Goal: Task Accomplishment & Management: Manage account settings

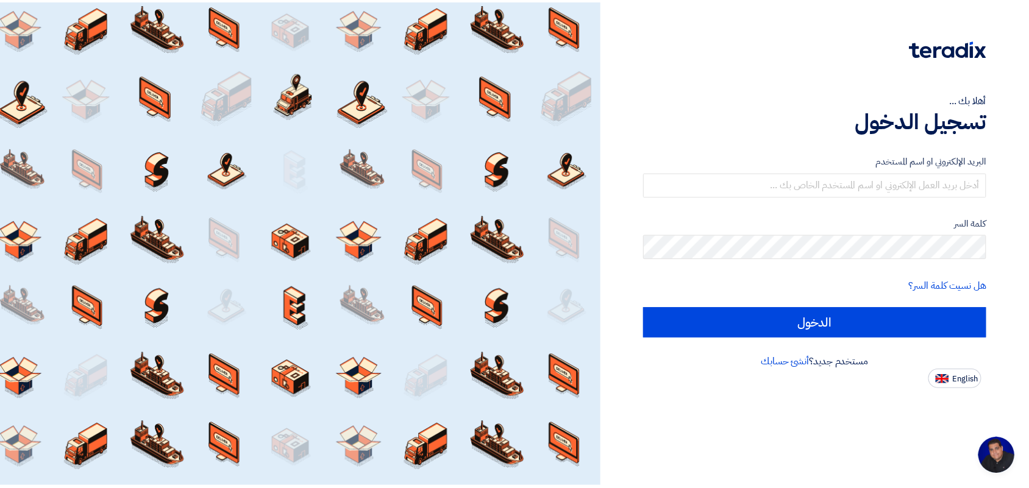
scroll to position [4, 0]
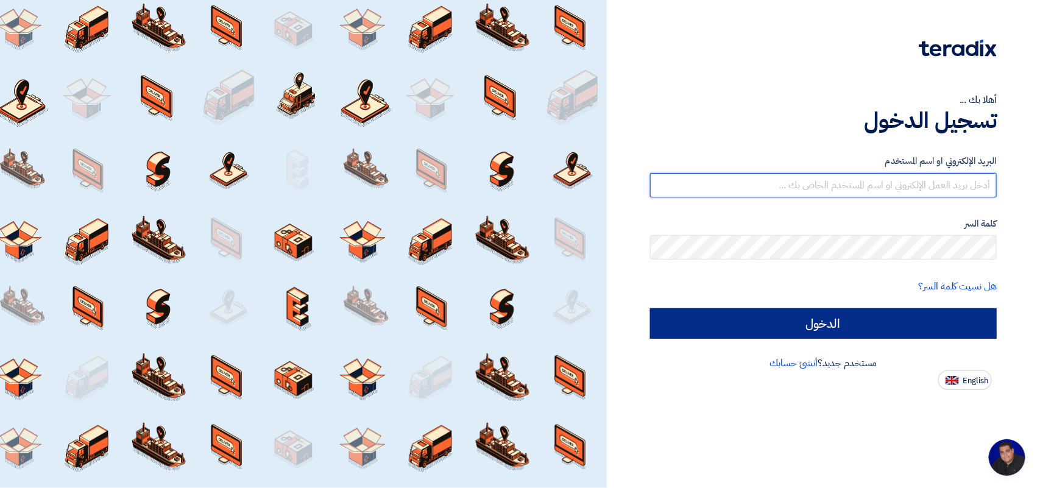
type input "[EMAIL_ADDRESS][DOMAIN_NAME]"
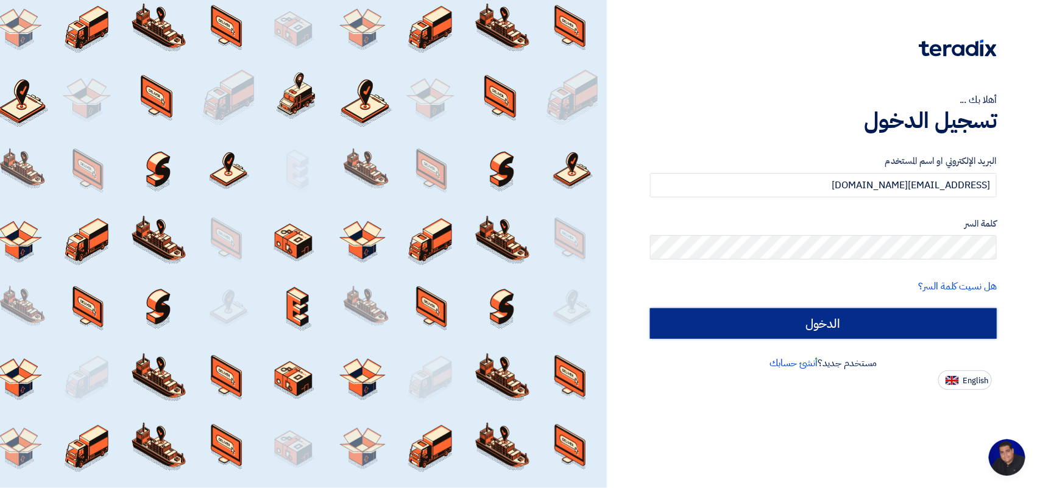
click at [721, 327] on input "الدخول" at bounding box center [823, 323] width 347 height 30
type input "Sign in"
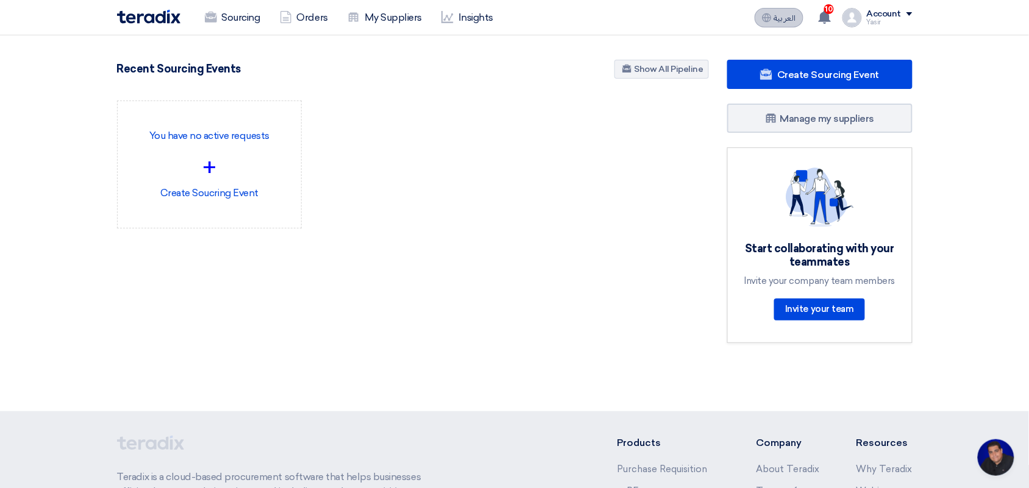
click at [787, 9] on button "العربية ع" at bounding box center [778, 18] width 49 height 20
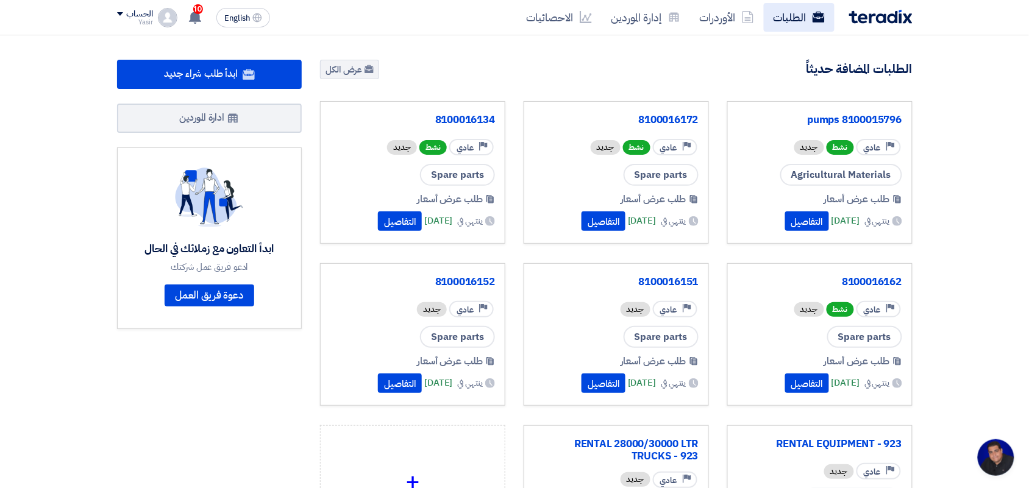
click at [800, 26] on link "الطلبات" at bounding box center [799, 17] width 71 height 29
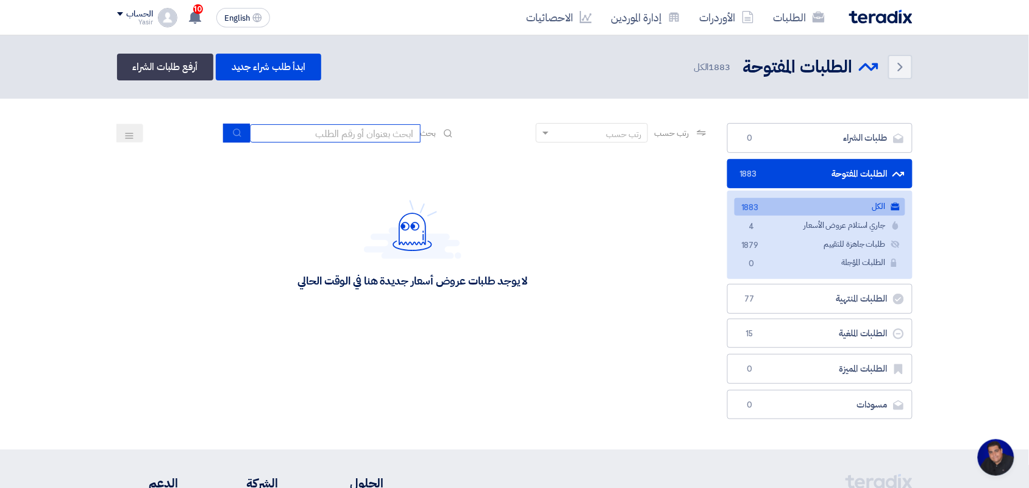
click at [372, 126] on input at bounding box center [335, 133] width 171 height 18
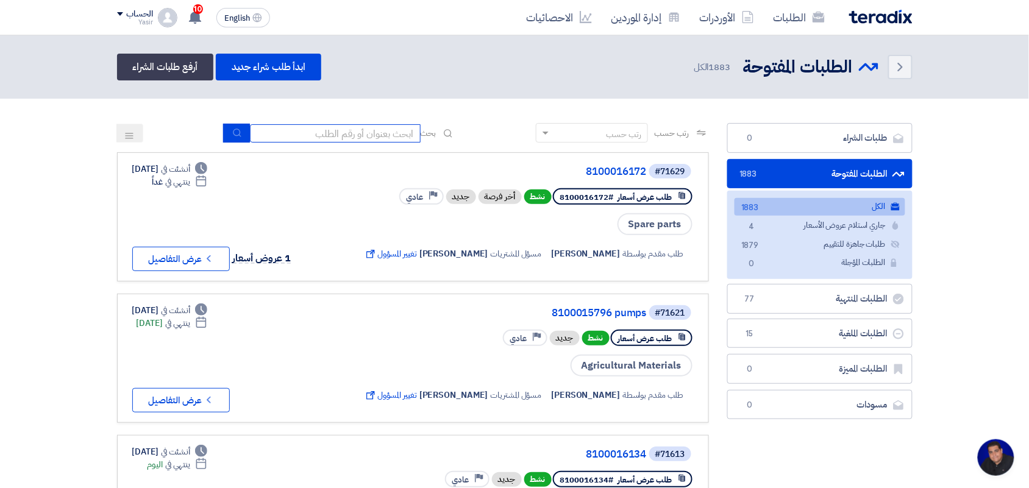
type input "8100015879"
click at [236, 135] on icon "submit" at bounding box center [237, 133] width 10 height 10
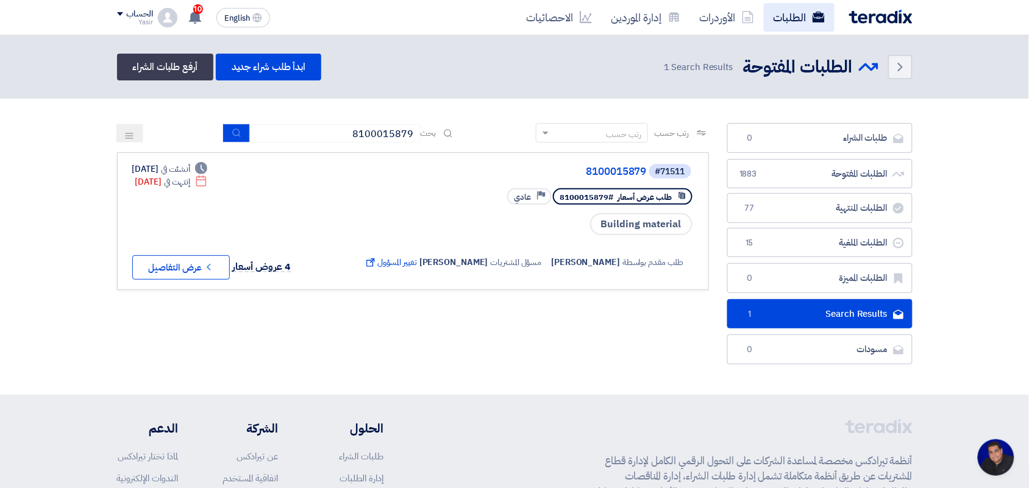
click at [793, 8] on link "الطلبات" at bounding box center [799, 17] width 71 height 29
click at [328, 135] on input "8100015879" at bounding box center [335, 133] width 171 height 18
click at [791, 11] on link "الطلبات" at bounding box center [799, 17] width 71 height 29
click at [364, 134] on input at bounding box center [335, 133] width 171 height 18
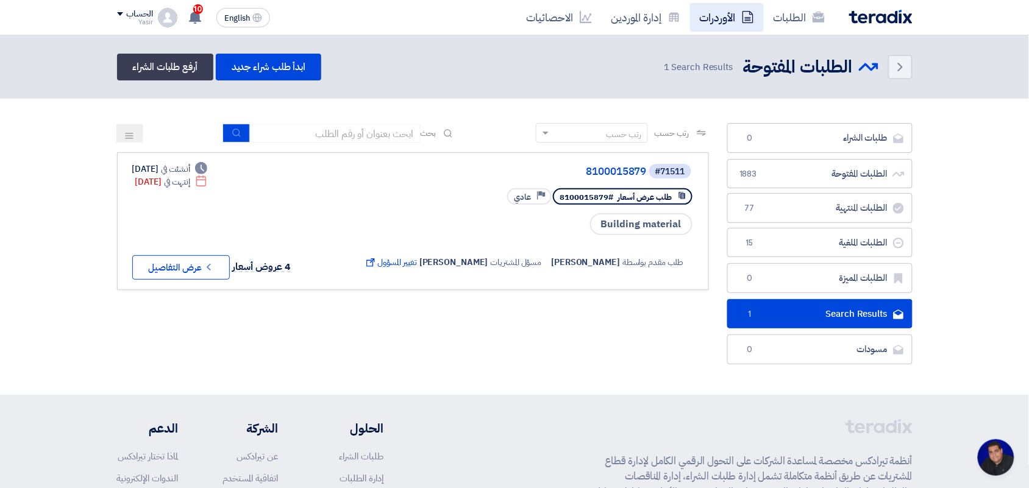
click at [715, 12] on link "الأوردرات" at bounding box center [727, 17] width 74 height 29
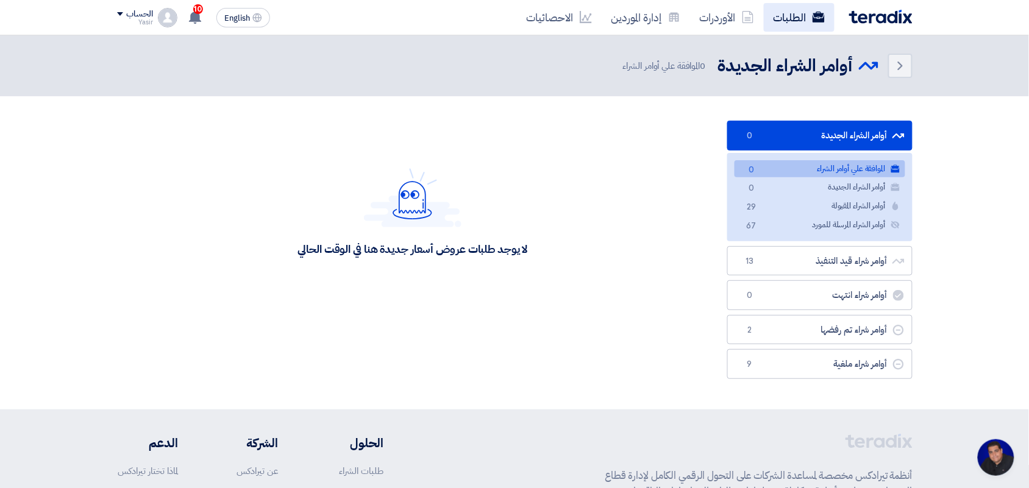
click at [808, 14] on link "الطلبات" at bounding box center [799, 17] width 71 height 29
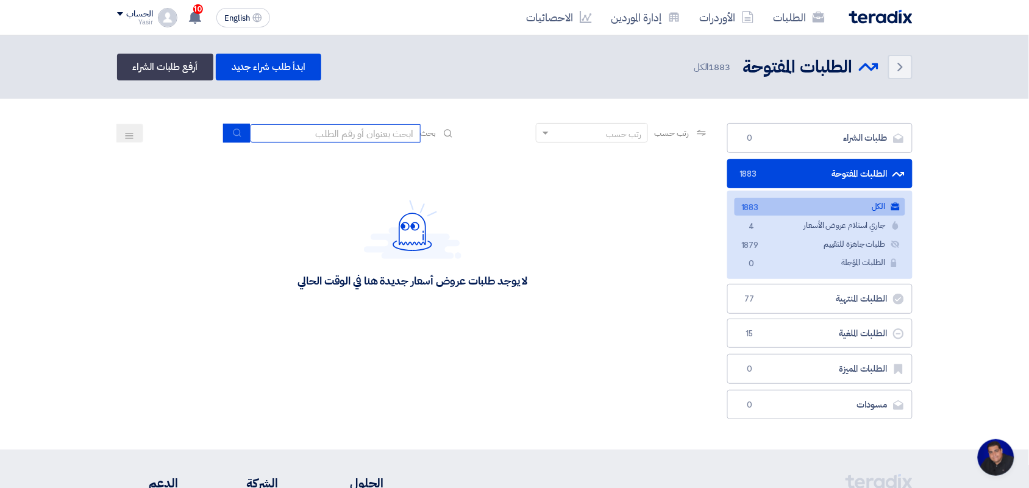
click at [387, 126] on input at bounding box center [335, 133] width 171 height 18
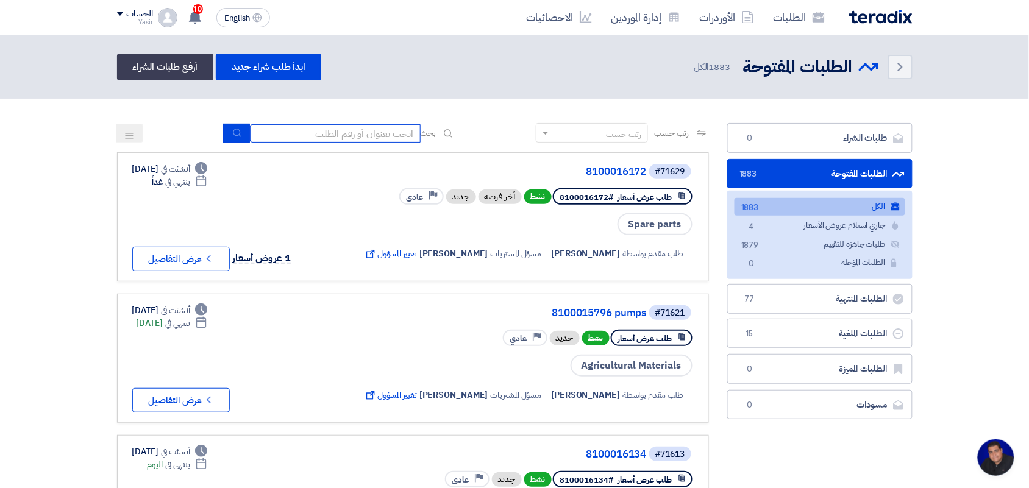
type input "8100015796"
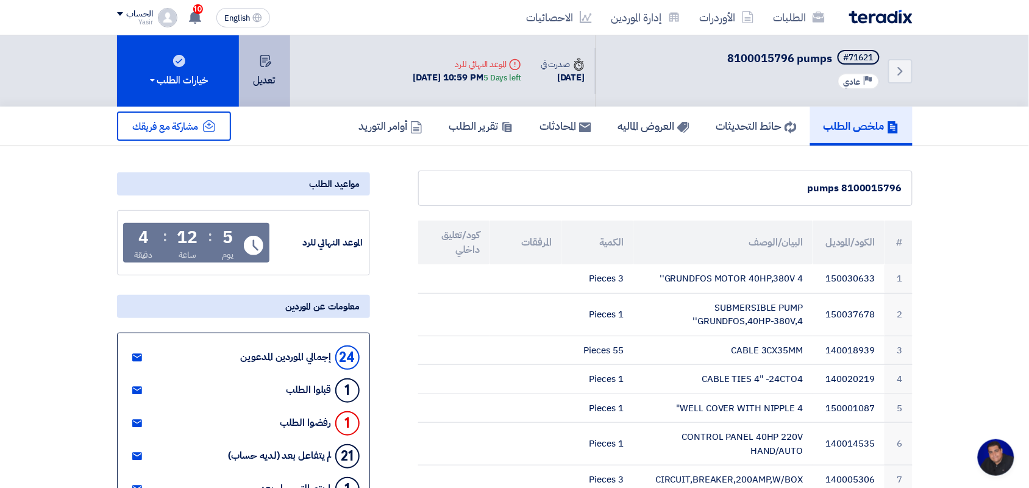
click at [268, 70] on button "تعديل" at bounding box center [264, 70] width 51 height 71
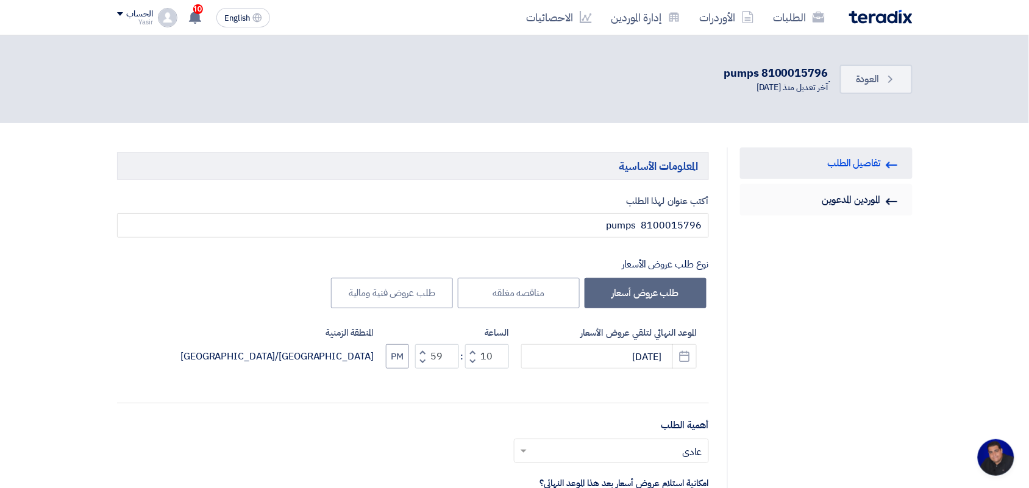
click at [812, 208] on link "Invited Suppliers الموردين المدعوين" at bounding box center [826, 200] width 172 height 32
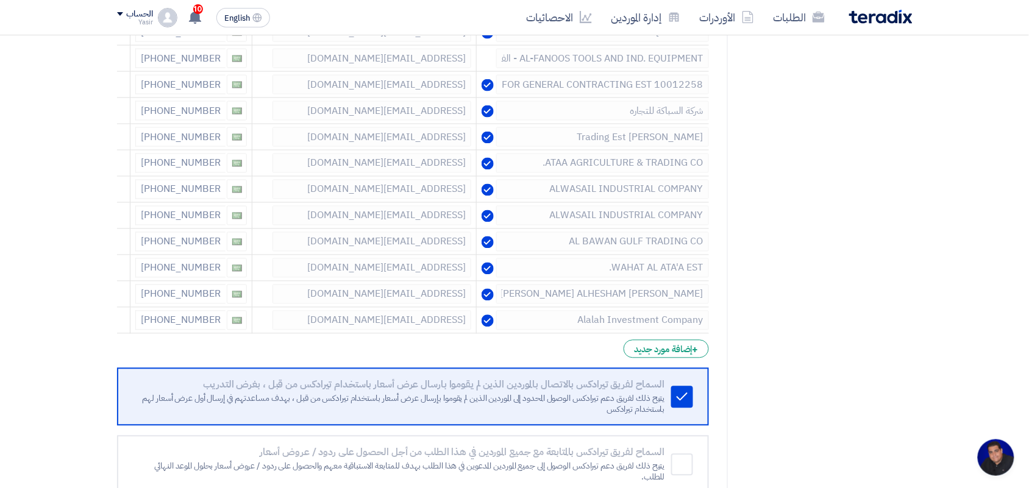
scroll to position [547, 0]
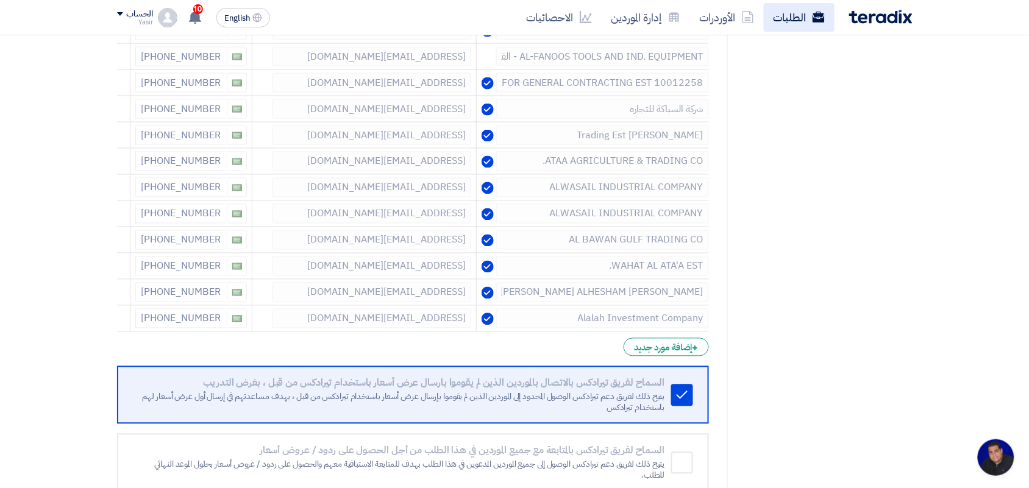
click at [799, 16] on link "الطلبات" at bounding box center [799, 17] width 71 height 29
